Goal: Task Accomplishment & Management: Complete application form

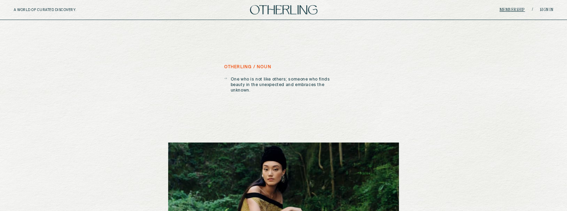
click at [511, 9] on link "Membership" at bounding box center [512, 10] width 25 height 4
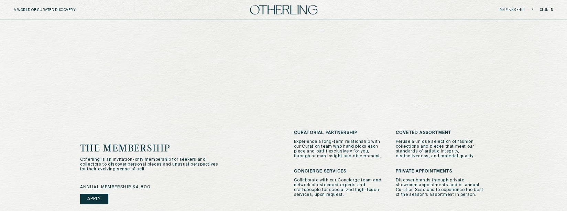
scroll to position [104, 0]
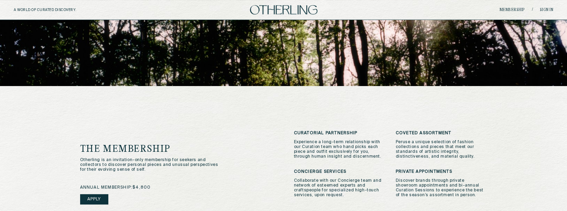
click at [90, 198] on link "Apply" at bounding box center [94, 199] width 28 height 10
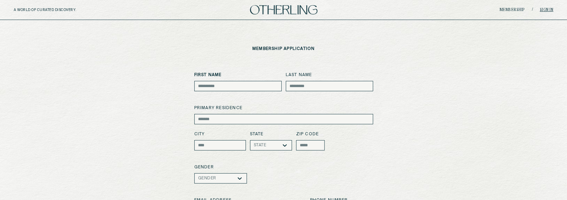
click at [545, 9] on link "Sign in" at bounding box center [547, 10] width 14 height 4
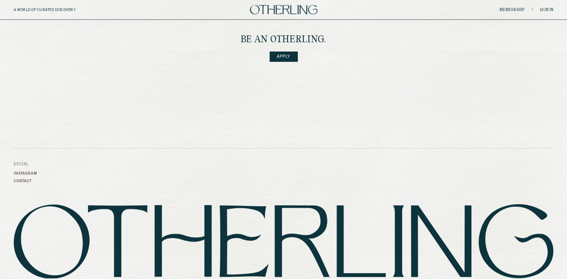
scroll to position [964, 0]
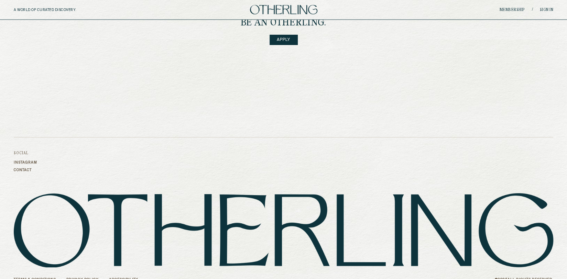
click at [35, 278] on link "Terms & Conditions" at bounding box center [35, 280] width 42 height 4
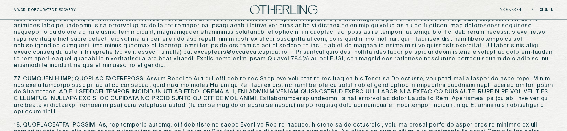
scroll to position [1185, 0]
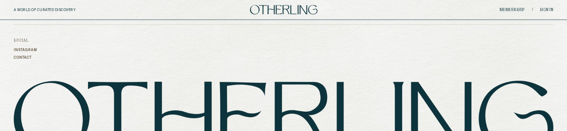
click at [90, 118] on footer "Social Instagram Contact Terms & Conditions Privacy Policy Accessibility © 2025…" at bounding box center [283, 80] width 567 height 194
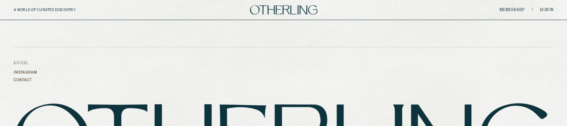
scroll to position [314, 0]
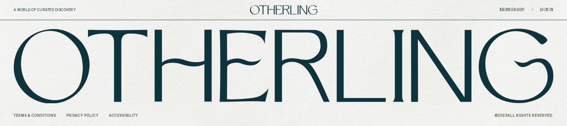
click at [118, 117] on footer "Social Instagram Contact Terms & Conditions Privacy Policy Accessibility © 2025…" at bounding box center [283, 28] width 567 height 194
click at [127, 113] on link "Accessibility" at bounding box center [123, 115] width 29 height 4
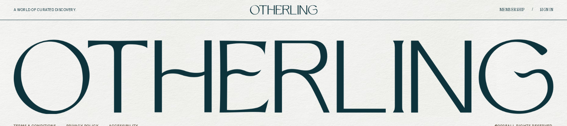
scroll to position [314, 0]
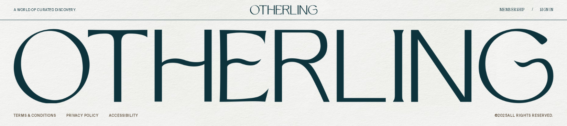
click at [127, 116] on link "Accessibility" at bounding box center [123, 115] width 29 height 4
click at [85, 116] on link "Privacy Policy" at bounding box center [82, 115] width 32 height 4
click at [121, 115] on link "Accessibility" at bounding box center [123, 115] width 29 height 4
click at [94, 115] on link "Privacy Policy" at bounding box center [82, 115] width 32 height 4
click at [82, 113] on link "Privacy Policy" at bounding box center [82, 115] width 32 height 4
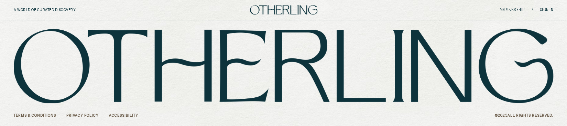
click at [122, 112] on footer "Social Instagram Contact Terms & Conditions Privacy Policy Accessibility © 2025…" at bounding box center [283, 28] width 567 height 194
click at [120, 116] on link "Accessibility" at bounding box center [123, 115] width 29 height 4
